Goal: Task Accomplishment & Management: Use online tool/utility

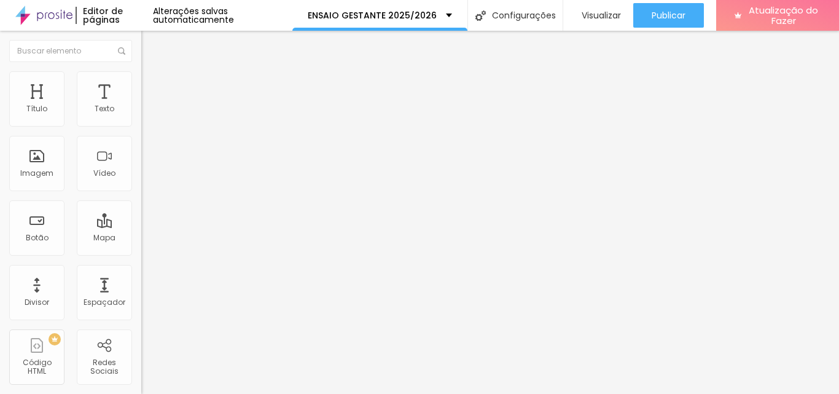
click at [141, 74] on img at bounding box center [146, 76] width 11 height 11
type input "150"
type input "130"
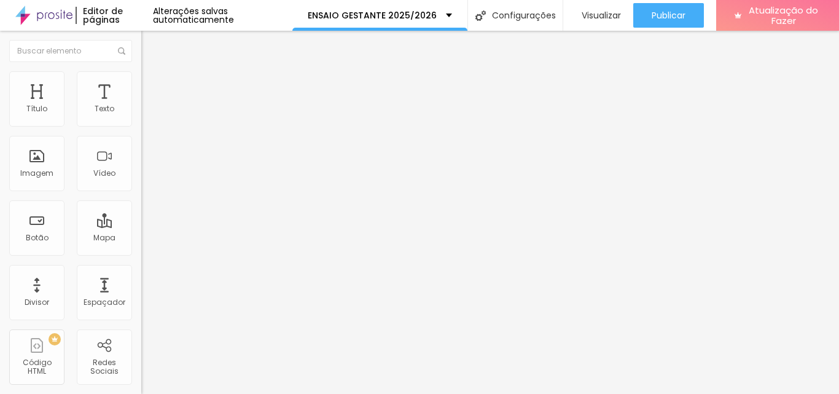
type input "90"
type input "80"
type input "70"
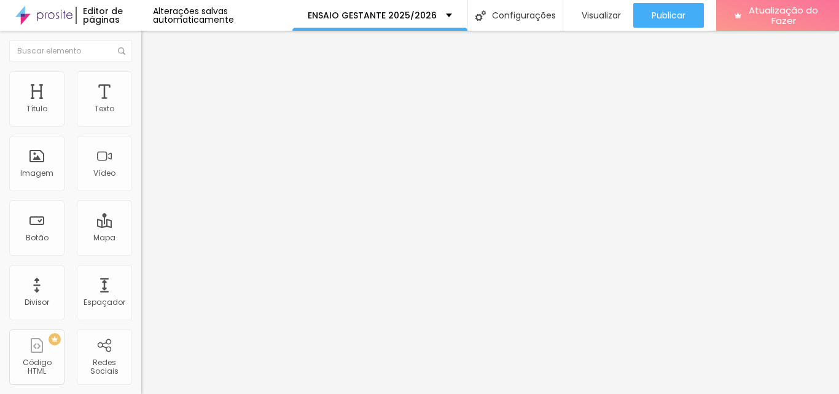
type input "70"
type input "80"
type input "100"
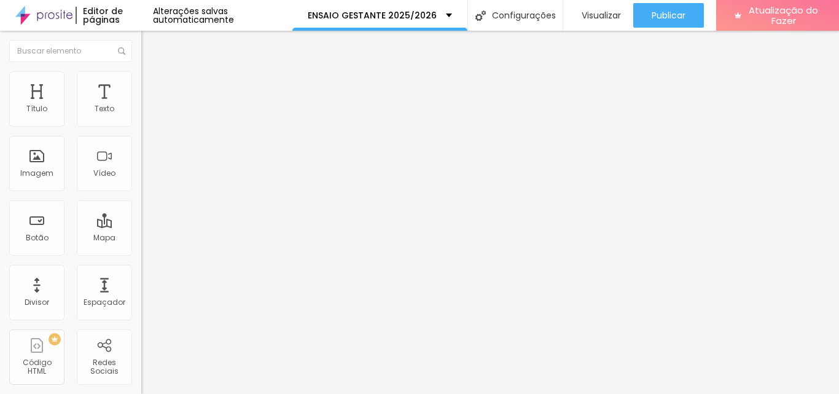
type input "110"
type input "100"
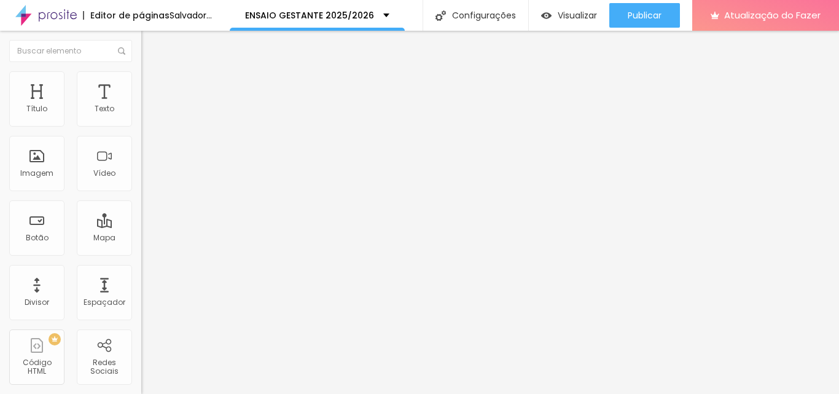
type input "100"
click at [141, 126] on input "range" at bounding box center [180, 121] width 79 height 10
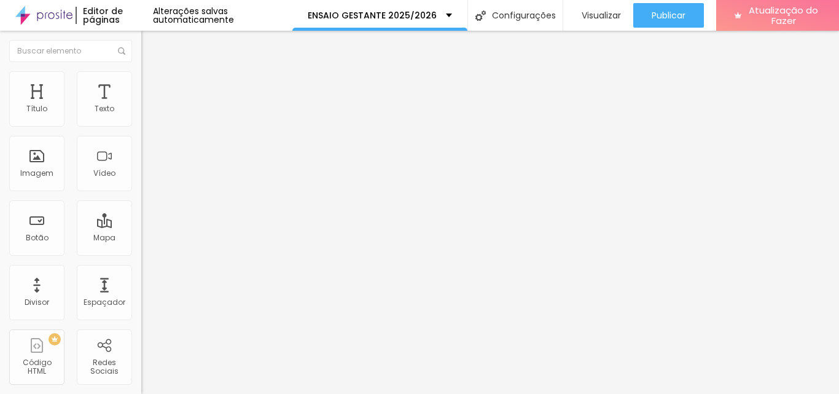
click at [141, 83] on img at bounding box center [146, 88] width 11 height 11
type input "0"
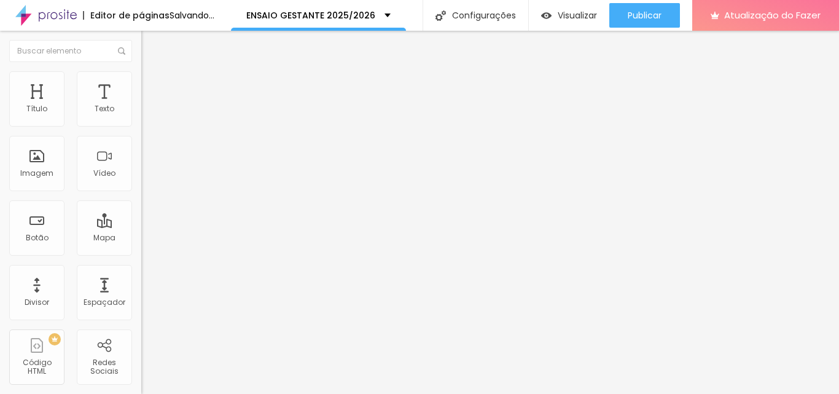
drag, startPoint x: 24, startPoint y: 145, endPoint x: 0, endPoint y: 146, distance: 24.0
type input "0"
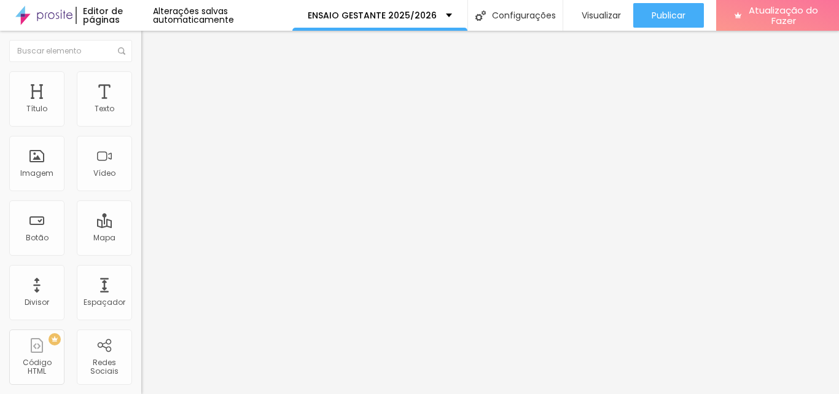
type input "0"
drag, startPoint x: 11, startPoint y: 122, endPoint x: 0, endPoint y: 122, distance: 11.1
type input "0"
click at [141, 238] on input "range" at bounding box center [180, 243] width 79 height 10
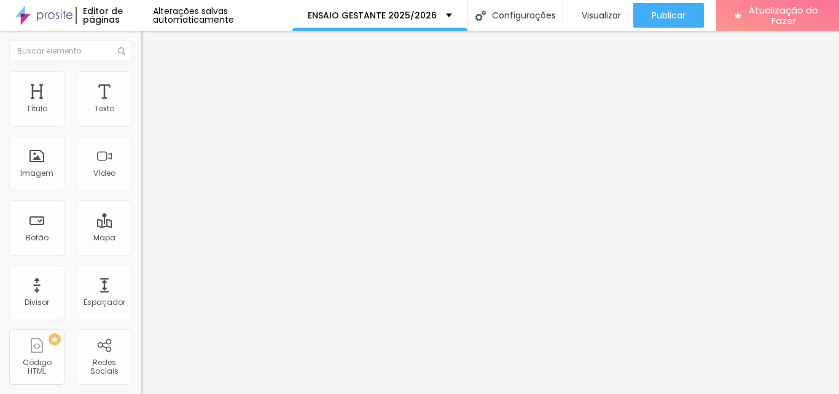
click at [141, 71] on li "Conteúdo" at bounding box center [211, 65] width 141 height 12
click at [152, 84] on font "Estilo" at bounding box center [161, 79] width 19 height 10
click at [141, 83] on li "Avançado" at bounding box center [211, 89] width 141 height 12
